Goal: Task Accomplishment & Management: Manage account settings

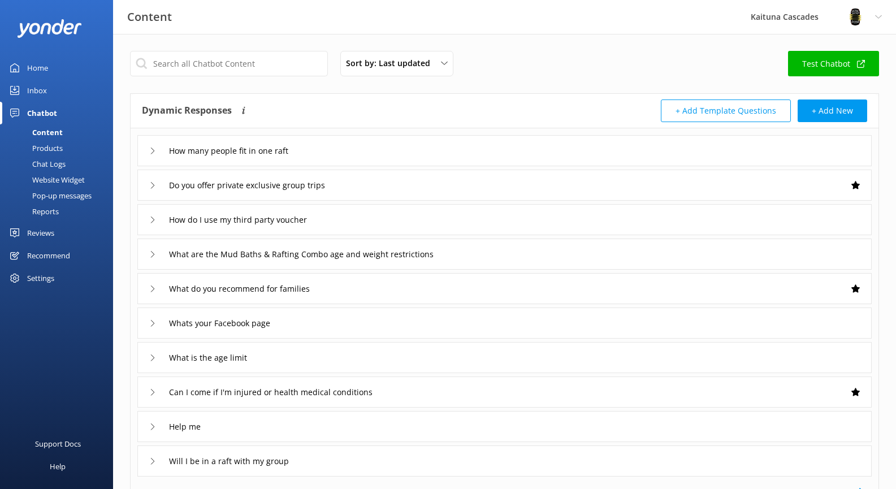
click at [40, 70] on div "Home" at bounding box center [37, 68] width 21 height 23
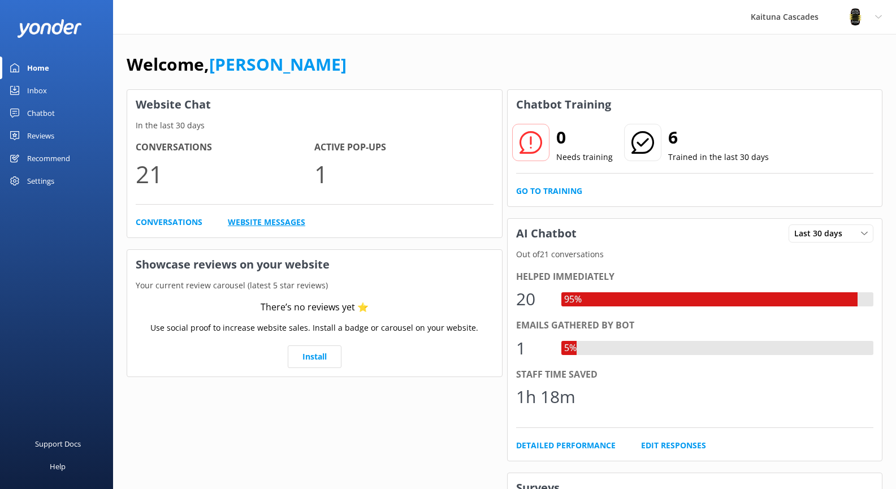
click at [278, 216] on link "Website Messages" at bounding box center [266, 222] width 77 height 12
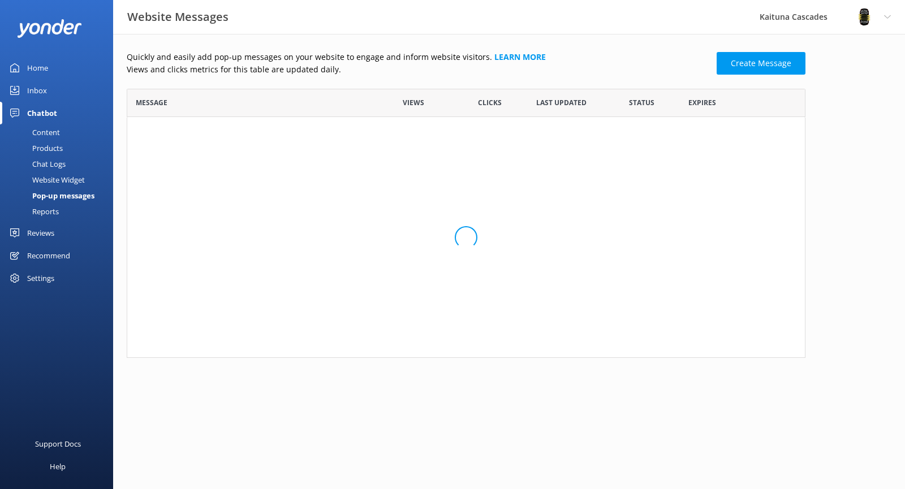
scroll to position [68, 670]
click at [219, 128] on div "Kaituna River Closed [DATE], [DATE] & Tues... Status message" at bounding box center [251, 141] width 248 height 48
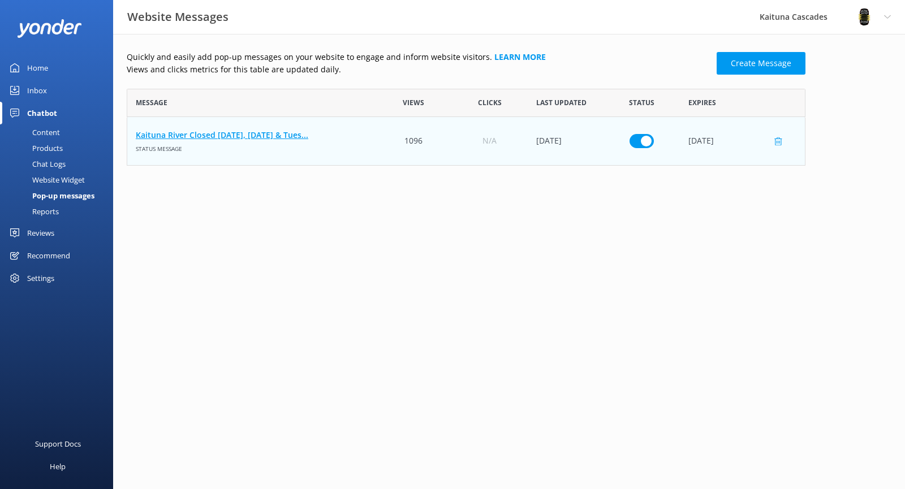
click at [223, 135] on link "Kaituna River Closed [DATE], [DATE] & Tues..." at bounding box center [251, 135] width 231 height 12
